Goal: Task Accomplishment & Management: Manage account settings

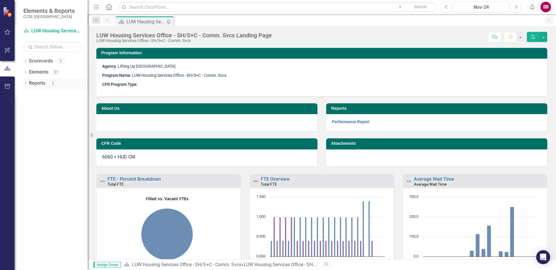
click at [25, 82] on div "Dropdown" at bounding box center [25, 84] width 4 height 5
click at [106, 21] on icon "Previous" at bounding box center [107, 20] width 5 height 4
click at [95, 22] on icon "Dropdown" at bounding box center [96, 20] width 5 height 4
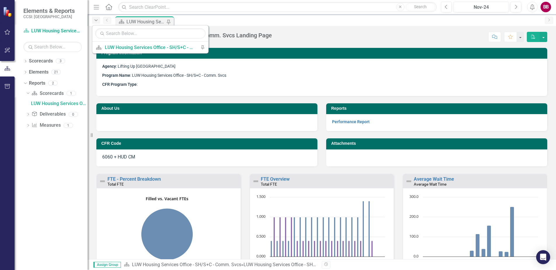
click at [95, 21] on icon "Dropdown" at bounding box center [96, 20] width 5 height 4
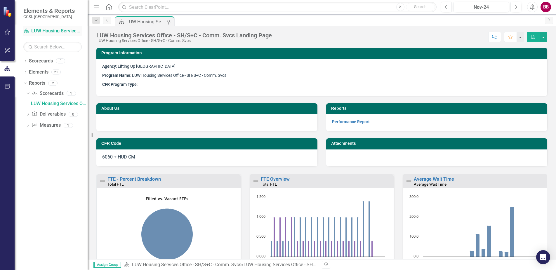
click at [29, 29] on icon "Scorecard" at bounding box center [26, 30] width 6 height 5
click at [28, 59] on div "Dropdown Scorecards 3" at bounding box center [55, 61] width 64 height 11
click at [23, 60] on div "Dropdown Scorecards 3 Dropdown Lifting Up Westchester LUW Homeless Drop-In LUW …" at bounding box center [51, 163] width 73 height 214
click at [25, 61] on icon "Dropdown" at bounding box center [25, 61] width 4 height 3
click at [39, 70] on link "Lifting Up [GEOGRAPHIC_DATA]" at bounding box center [60, 72] width 56 height 7
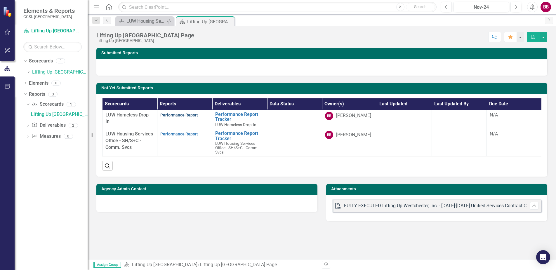
click at [184, 114] on link "Performance Report" at bounding box center [179, 115] width 38 height 5
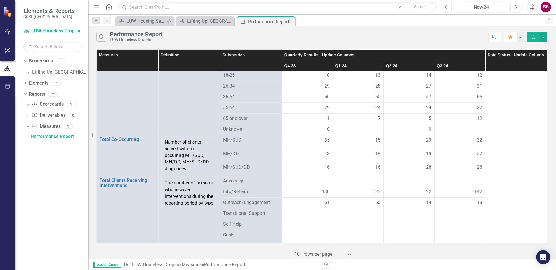
scroll to position [302, 0]
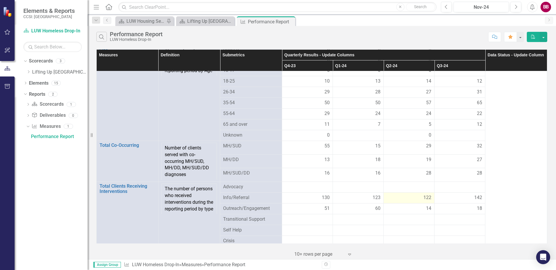
drag, startPoint x: 433, startPoint y: 197, endPoint x: 430, endPoint y: 197, distance: 3.8
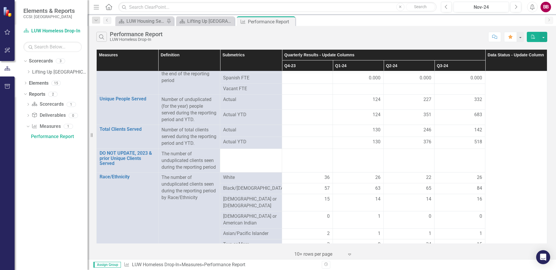
scroll to position [0, 0]
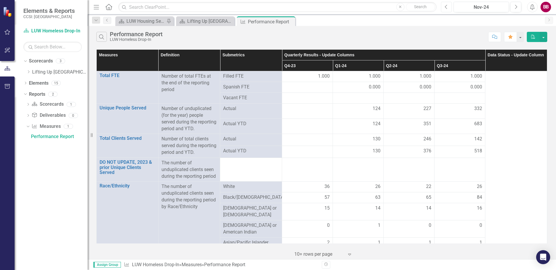
click at [446, 7] on icon "Previous" at bounding box center [446, 6] width 3 height 5
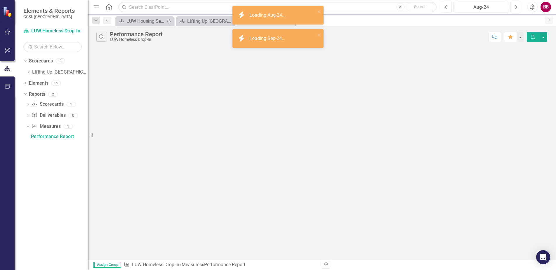
click at [515, 5] on icon "Next" at bounding box center [516, 6] width 3 height 5
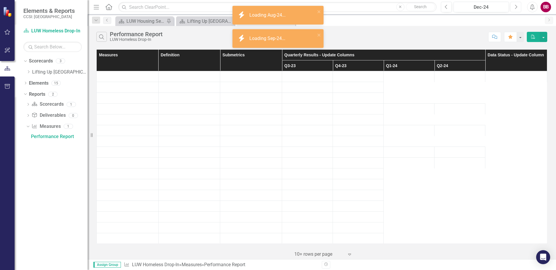
click at [515, 5] on icon "Next" at bounding box center [516, 6] width 3 height 5
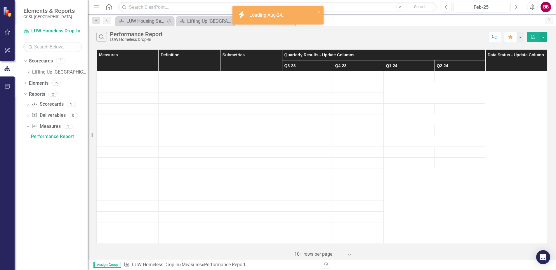
click at [515, 5] on icon "Next" at bounding box center [516, 6] width 3 height 5
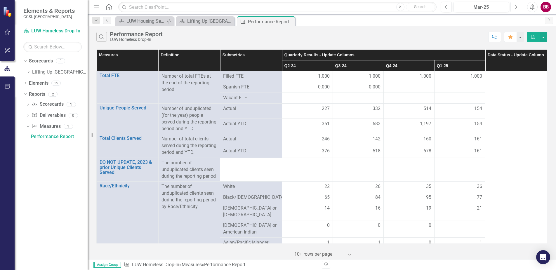
click at [517, 6] on icon "Next" at bounding box center [516, 6] width 3 height 5
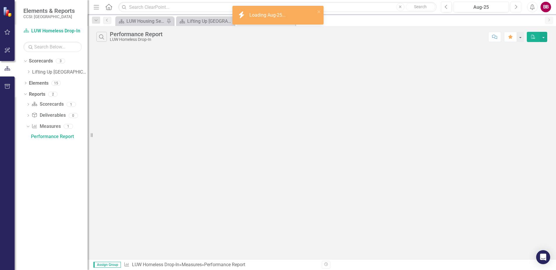
click at [517, 5] on icon "Next" at bounding box center [516, 6] width 3 height 5
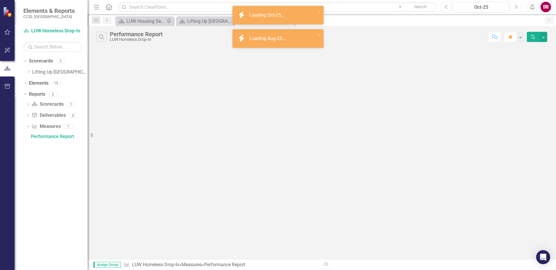
click at [516, 5] on icon "button" at bounding box center [517, 7] width 2 height 4
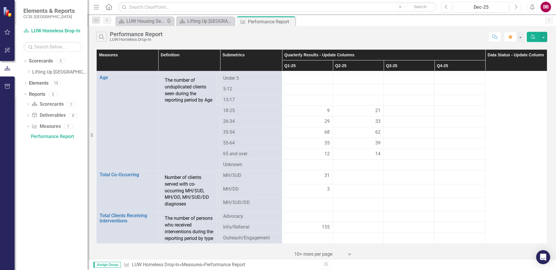
scroll to position [546, 0]
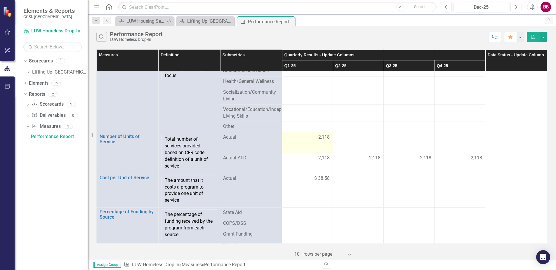
click at [327, 136] on span "2,118" at bounding box center [324, 137] width 11 height 7
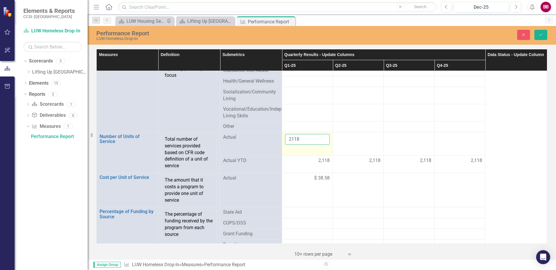
drag, startPoint x: 285, startPoint y: 139, endPoint x: 318, endPoint y: 138, distance: 33.3
click at [318, 138] on input "2118" at bounding box center [307, 139] width 45 height 11
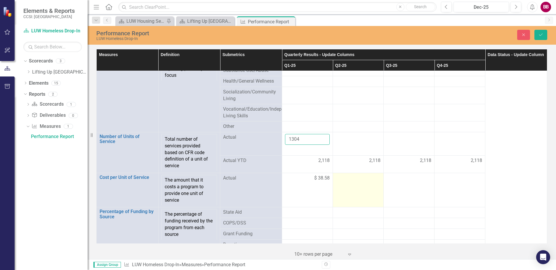
type input "1304"
click at [370, 196] on td at bounding box center [358, 190] width 51 height 34
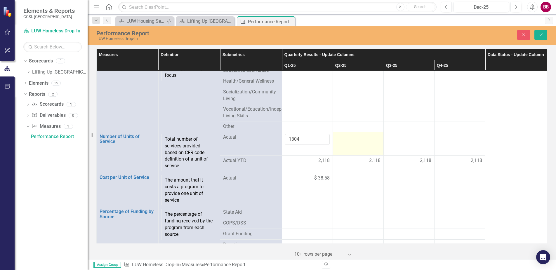
click at [355, 140] on div at bounding box center [358, 137] width 45 height 7
click at [352, 143] on input "number" at bounding box center [358, 139] width 45 height 11
type input "1441"
click at [538, 33] on button "Save" at bounding box center [541, 35] width 13 height 10
